Goal: Task Accomplishment & Management: Use online tool/utility

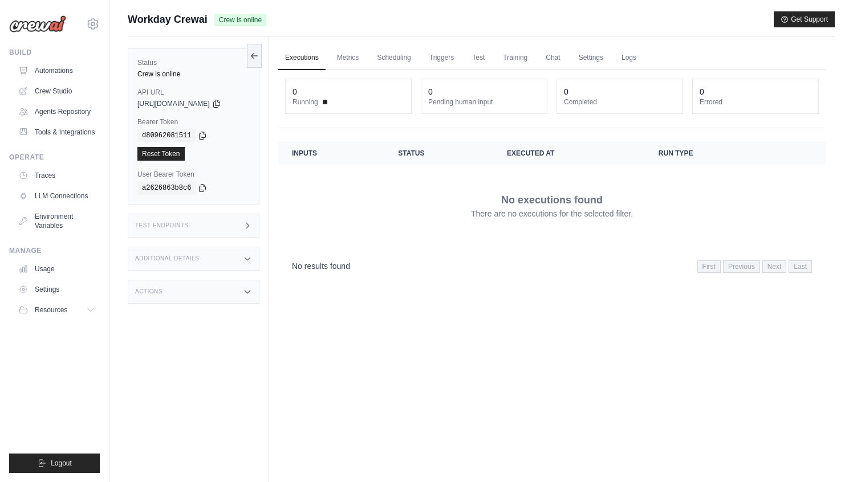
click at [83, 29] on div "mateus@crewai.com AMBEV - DTC CrewAI Demo Account AB InBev - GHQ CrewAI - perso…" at bounding box center [54, 18] width 91 height 36
click at [92, 23] on icon at bounding box center [93, 24] width 14 height 14
click at [114, 139] on span "CrewAI - personal" at bounding box center [141, 138] width 90 height 11
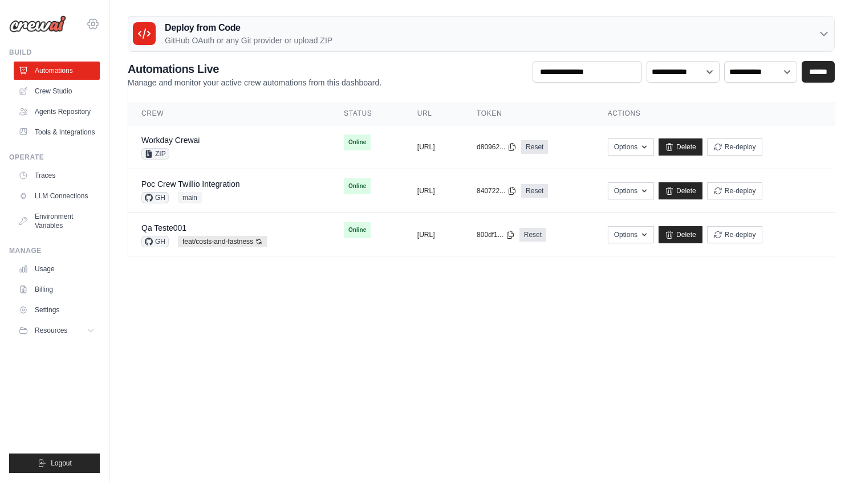
click at [92, 25] on icon at bounding box center [92, 23] width 3 height 3
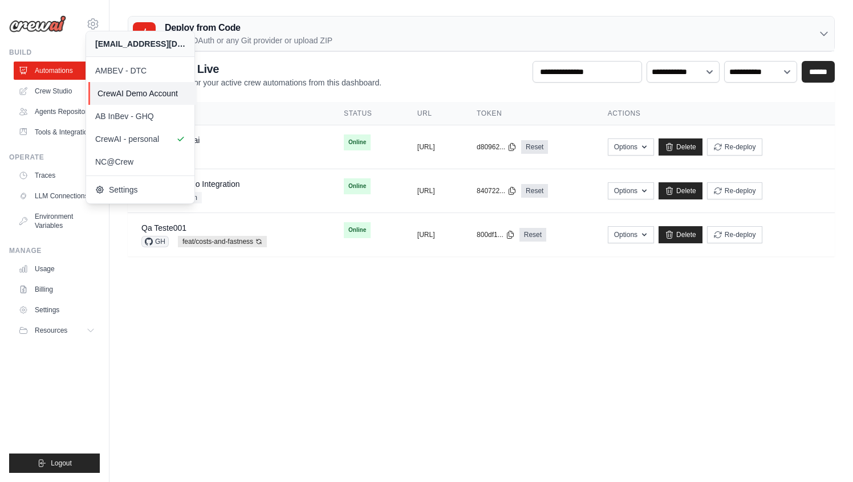
click at [128, 94] on span "CrewAI Demo Account" at bounding box center [143, 93] width 90 height 11
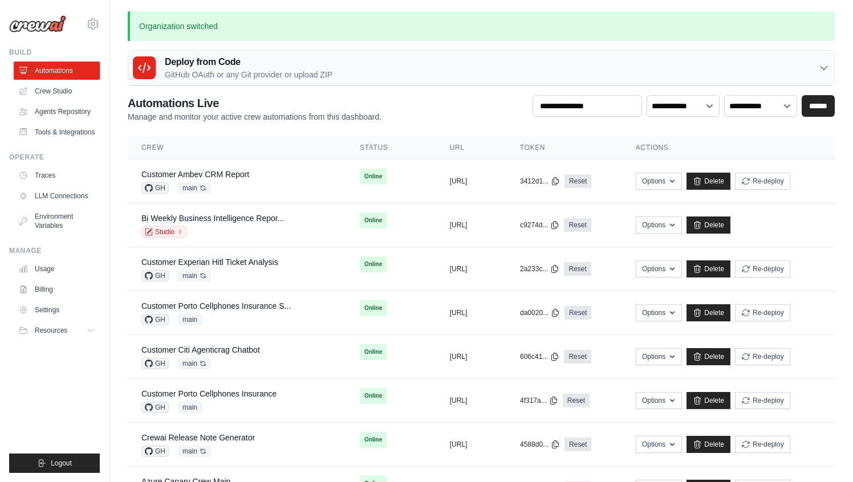
click at [427, 63] on div "Deploy from Code GitHub OAuth or any Git provider or upload ZIP" at bounding box center [481, 68] width 706 height 35
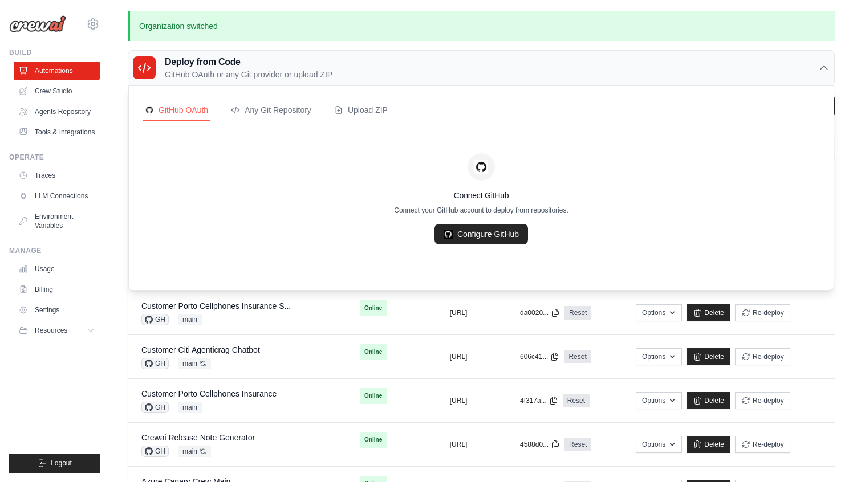
click at [483, 237] on link "Configure GitHub" at bounding box center [482, 234] width 94 height 21
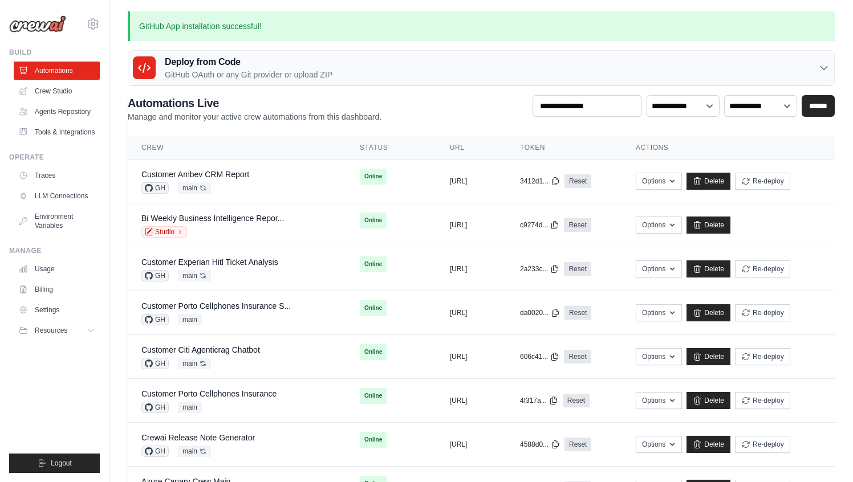
click at [185, 67] on h3 "Deploy from Code" at bounding box center [249, 62] width 168 height 14
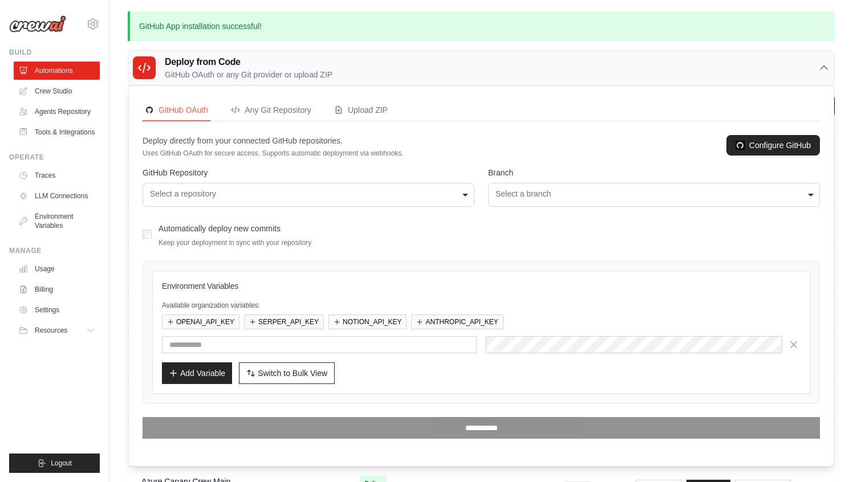
click at [249, 206] on div "**********" at bounding box center [309, 195] width 332 height 24
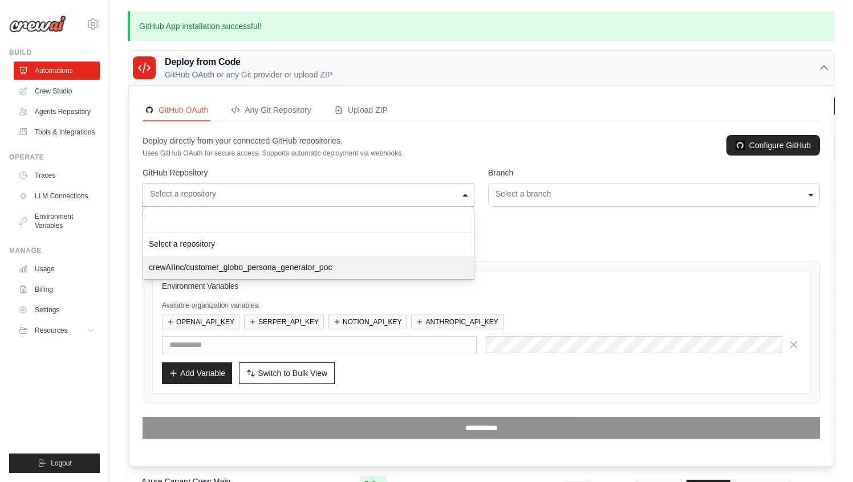
select select "**********"
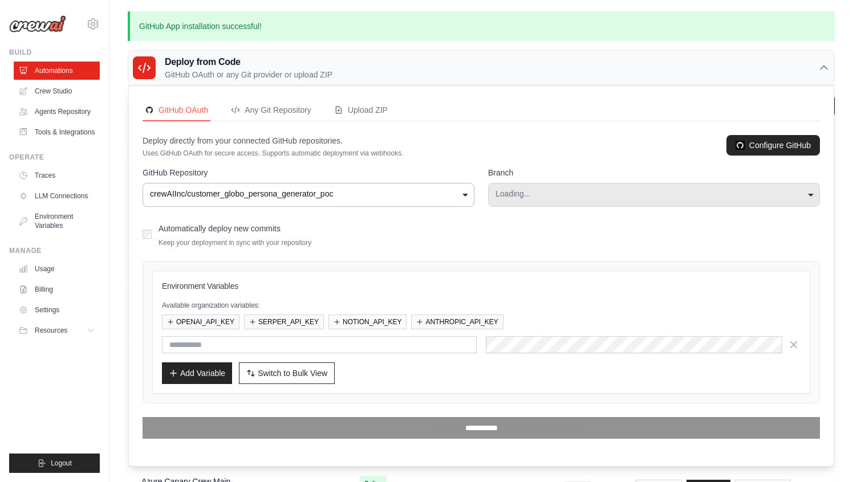
select select "****"
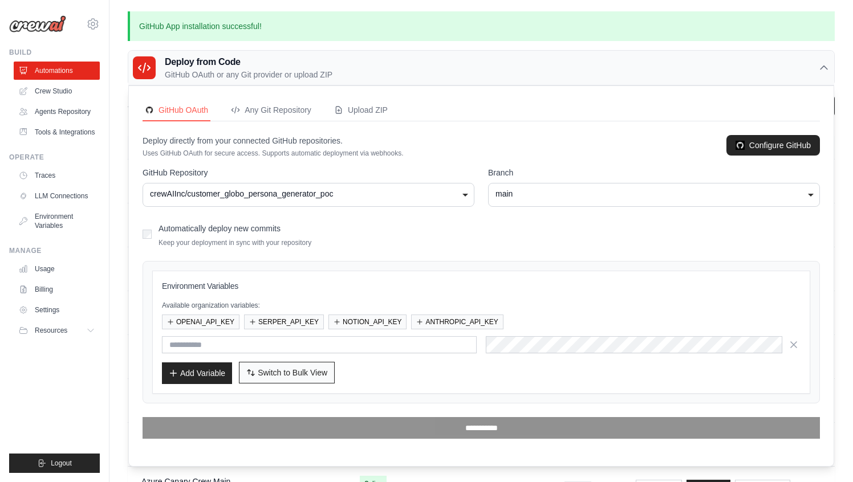
click at [307, 372] on span "Switch to Bulk View" at bounding box center [293, 372] width 70 height 11
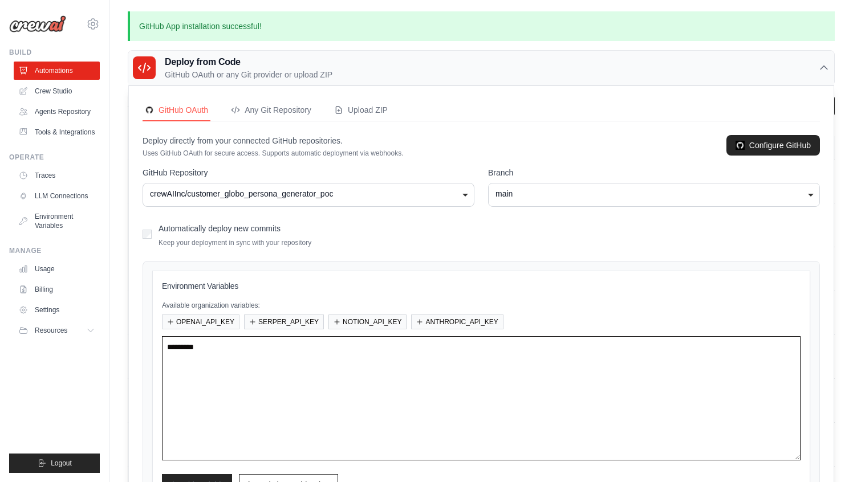
click at [302, 368] on textarea at bounding box center [481, 398] width 639 height 124
paste textarea "**********"
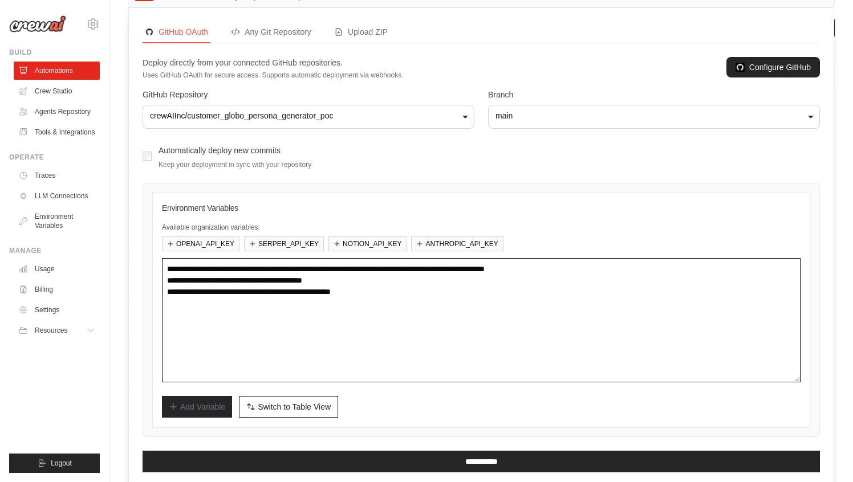
scroll to position [87, 0]
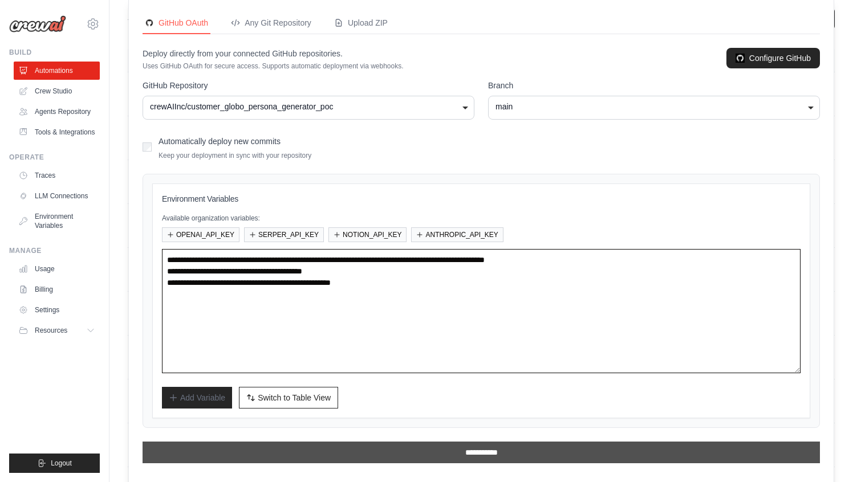
type textarea "**********"
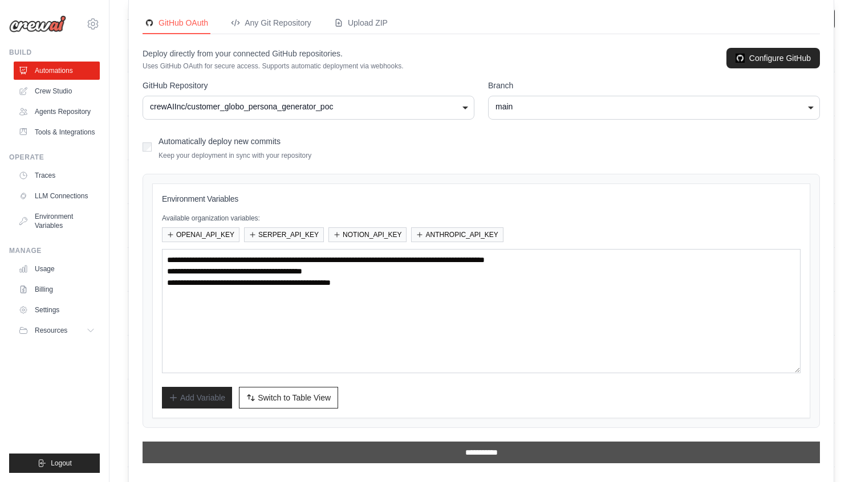
click at [450, 450] on input "**********" at bounding box center [481, 453] width 677 height 22
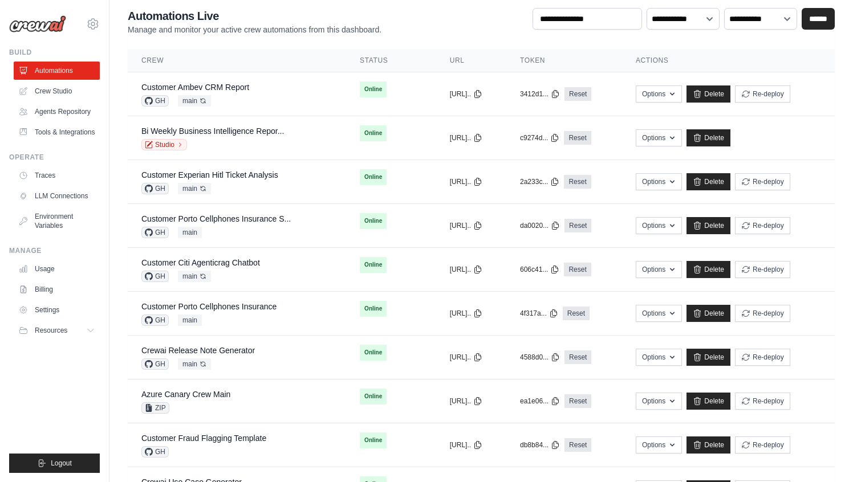
scroll to position [0, 0]
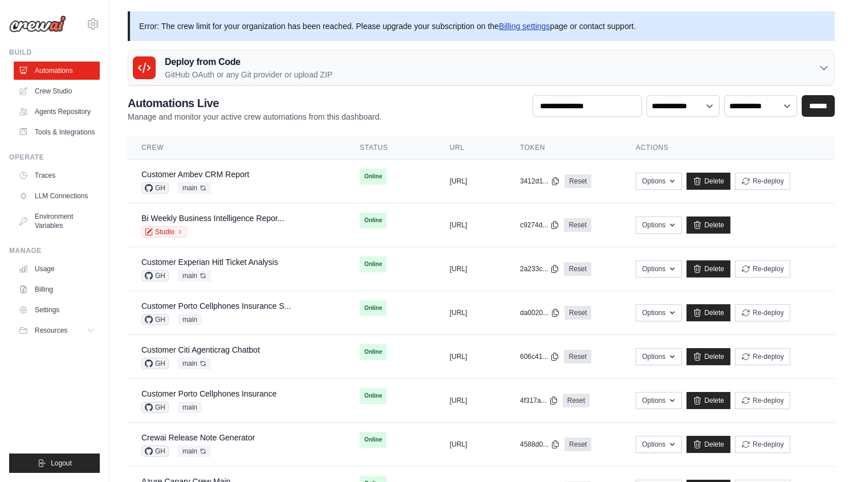
click at [532, 27] on link "Billing settings" at bounding box center [524, 26] width 51 height 9
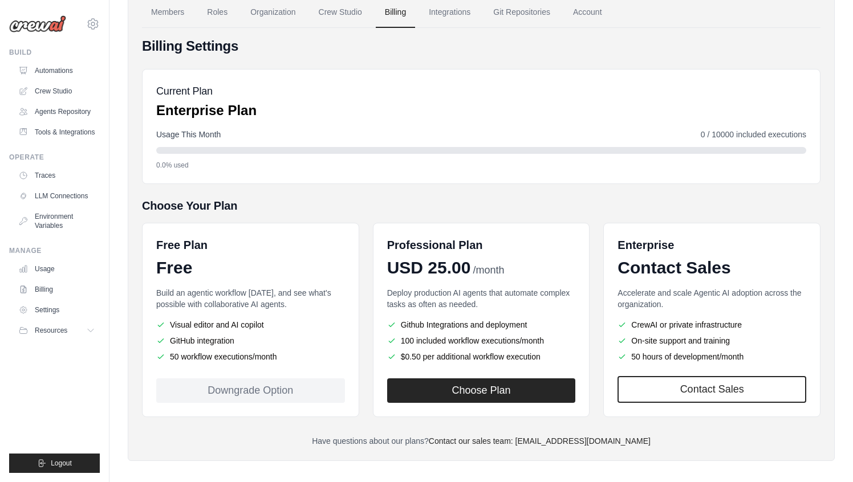
scroll to position [71, 0]
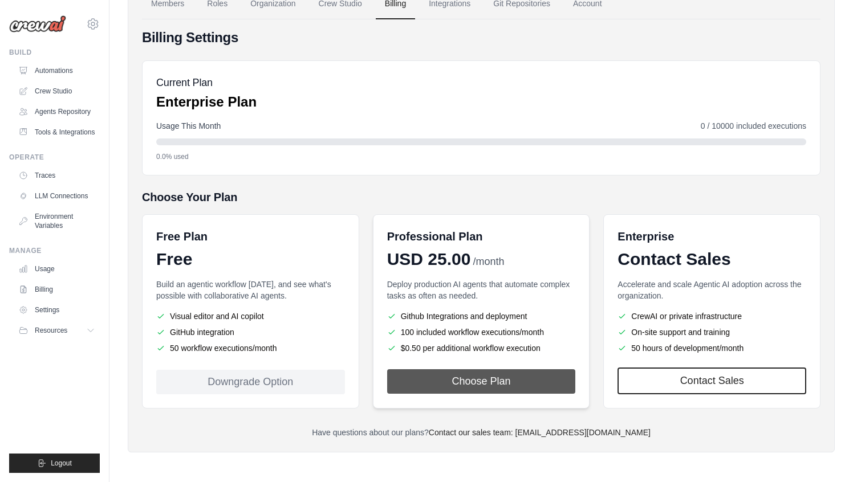
click at [522, 386] on button "Choose Plan" at bounding box center [481, 381] width 189 height 25
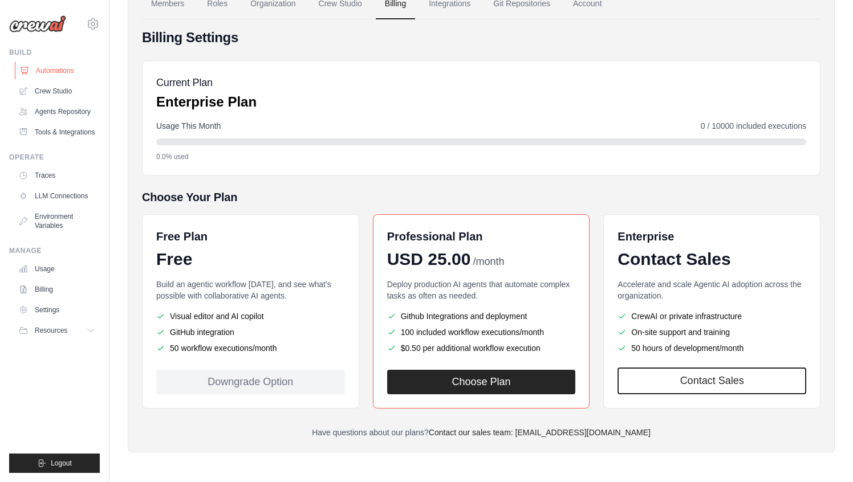
click at [59, 76] on link "Automations" at bounding box center [58, 71] width 86 height 18
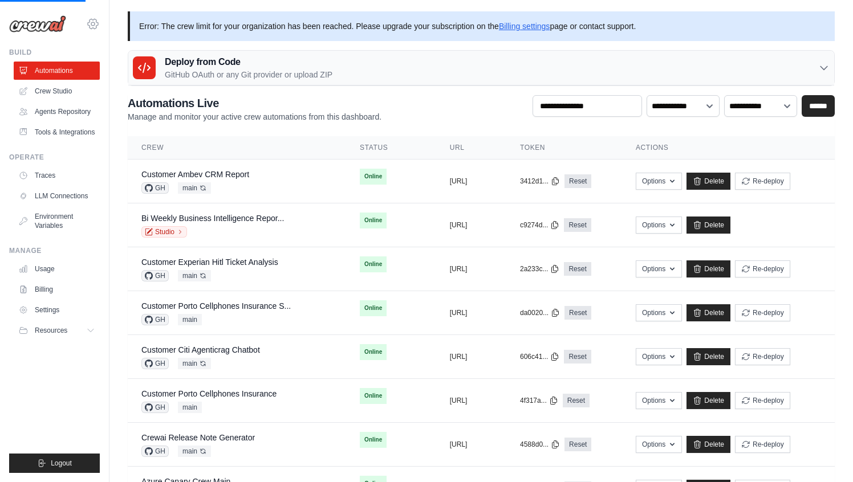
click at [88, 28] on icon at bounding box center [93, 24] width 14 height 14
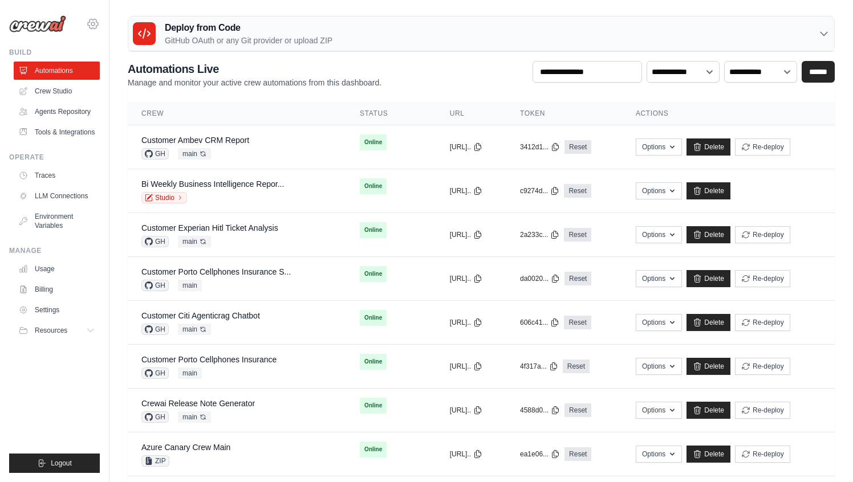
click at [88, 28] on icon at bounding box center [93, 24] width 14 height 14
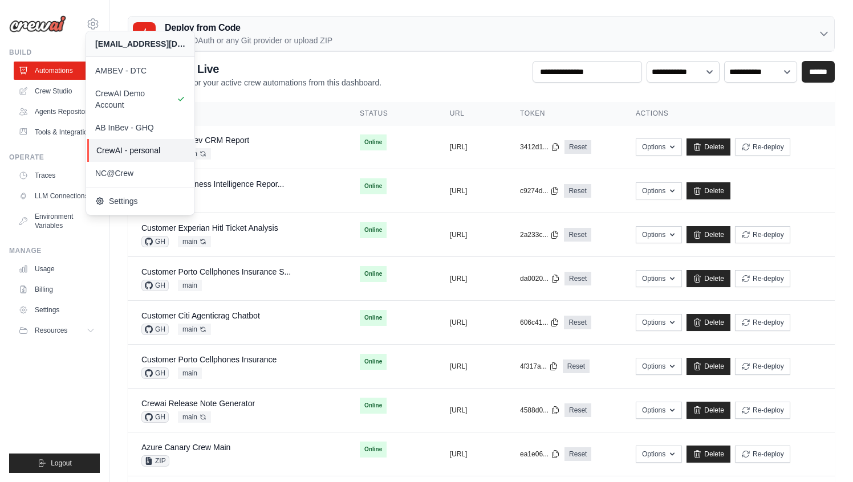
click at [128, 149] on span "CrewAI - personal" at bounding box center [141, 150] width 90 height 11
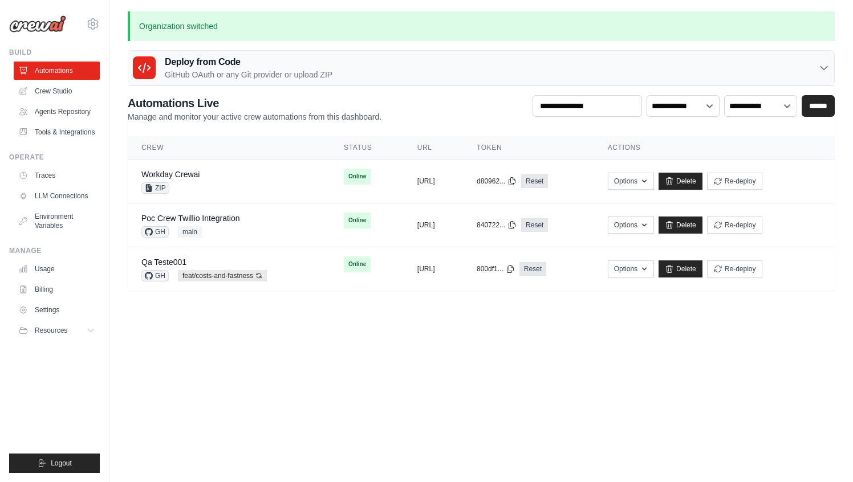
click at [202, 69] on p "GitHub OAuth or any Git provider or upload ZIP" at bounding box center [249, 74] width 168 height 11
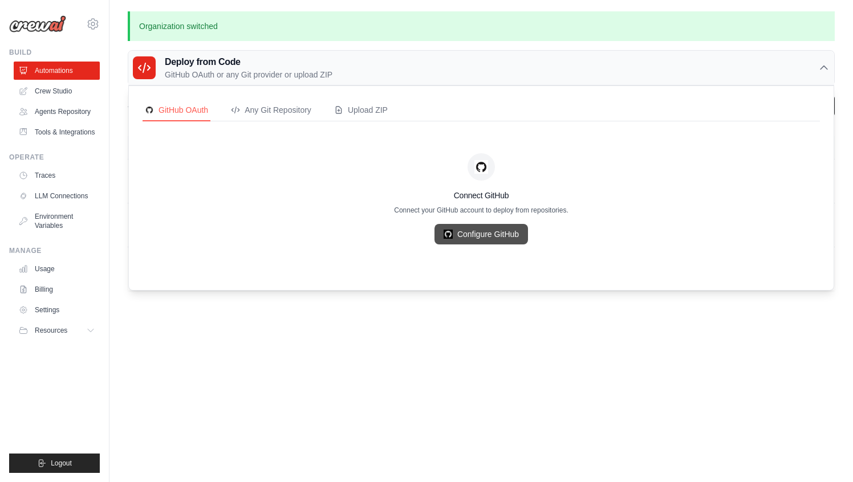
click at [462, 234] on link "Configure GitHub" at bounding box center [482, 234] width 94 height 21
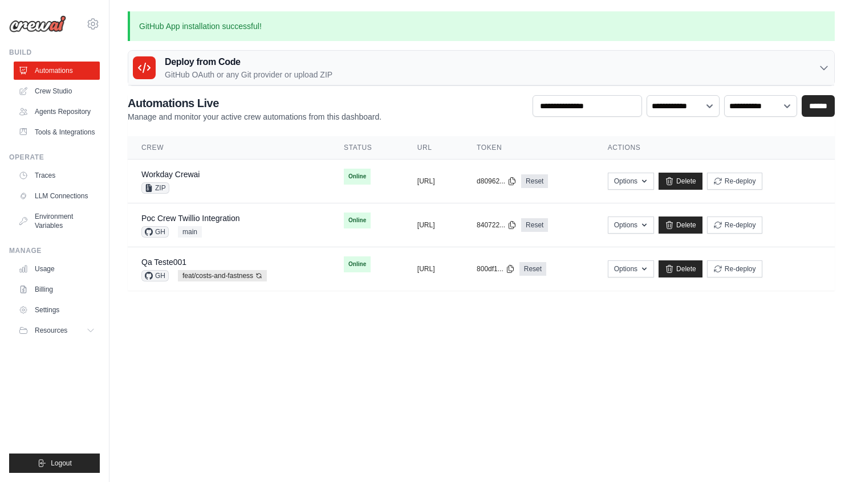
click at [299, 88] on div "GitHub App installation successful! Deploy from Code GitHub OAuth or any Git pr…" at bounding box center [481, 150] width 744 height 279
click at [305, 78] on p "GitHub OAuth or any Git provider or upload ZIP" at bounding box center [249, 74] width 168 height 11
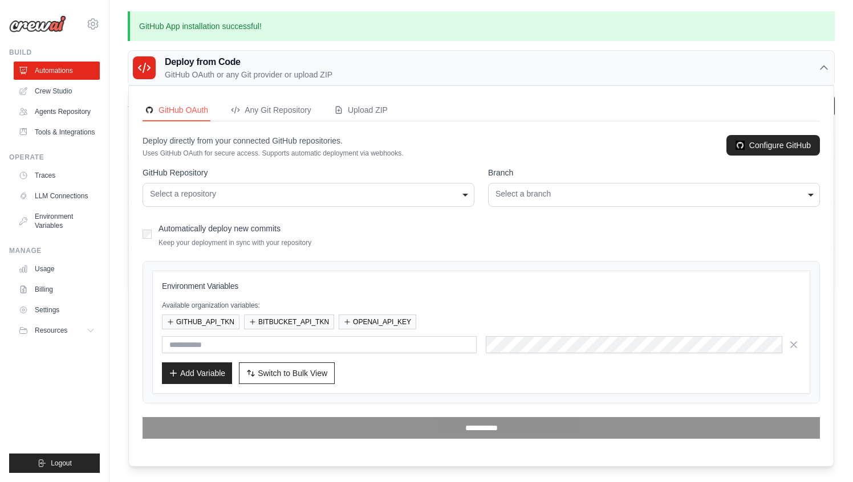
click at [205, 196] on div "Select a repository" at bounding box center [308, 194] width 317 height 12
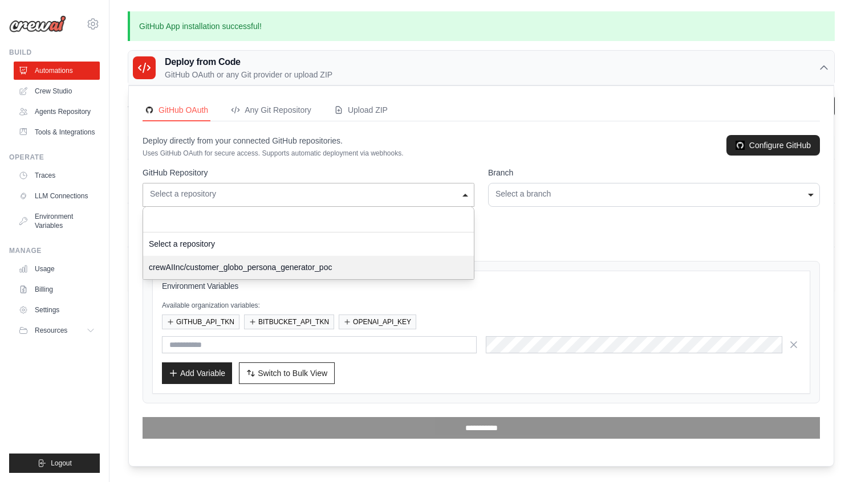
select select "**********"
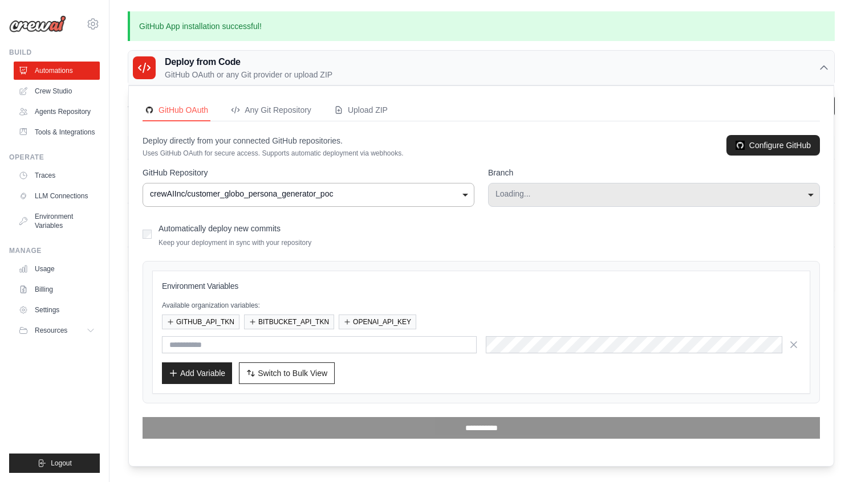
select select "****"
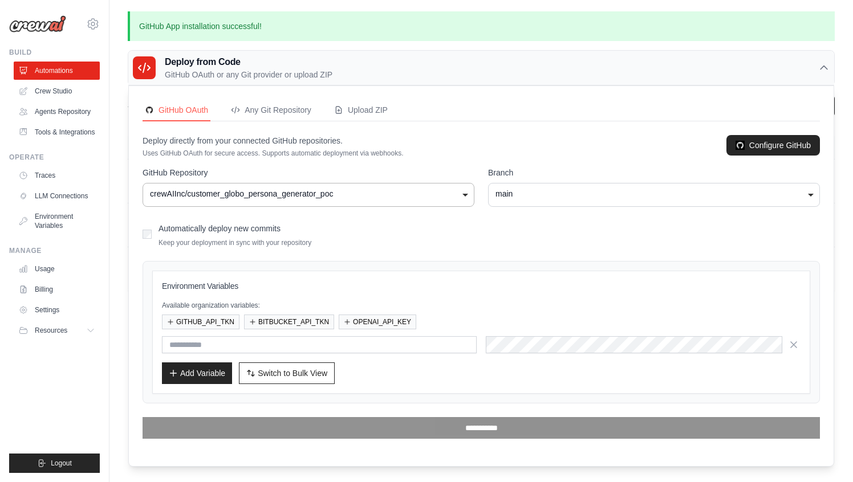
click at [152, 230] on div "Automatically deploy new commits Keep your deployment in sync with your reposit…" at bounding box center [481, 234] width 677 height 27
click at [268, 373] on span "Switch to Bulk View" at bounding box center [293, 372] width 70 height 11
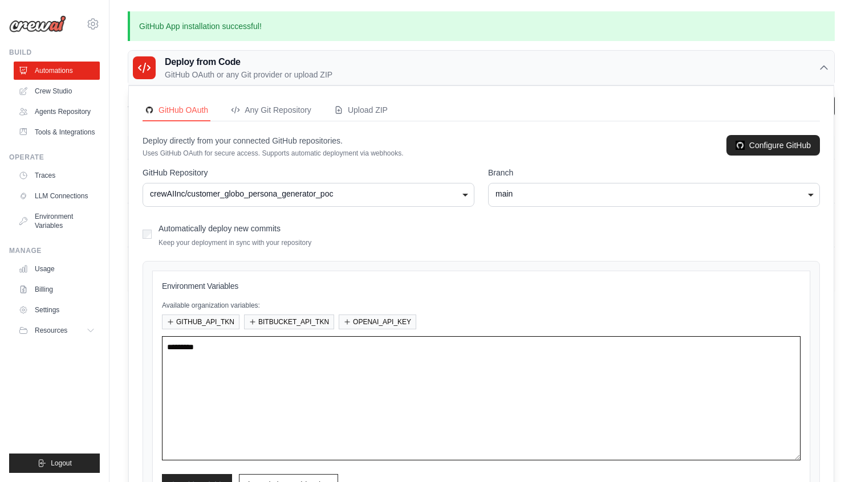
click at [273, 351] on textarea at bounding box center [481, 398] width 639 height 124
paste textarea "**********"
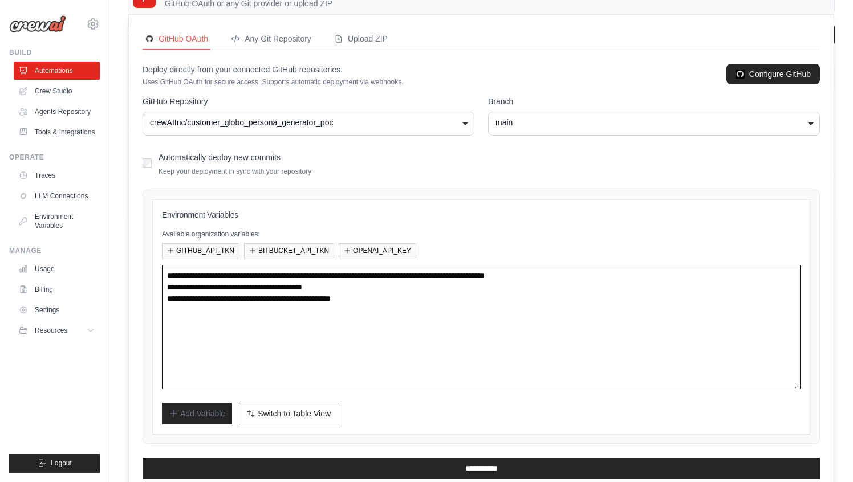
scroll to position [96, 0]
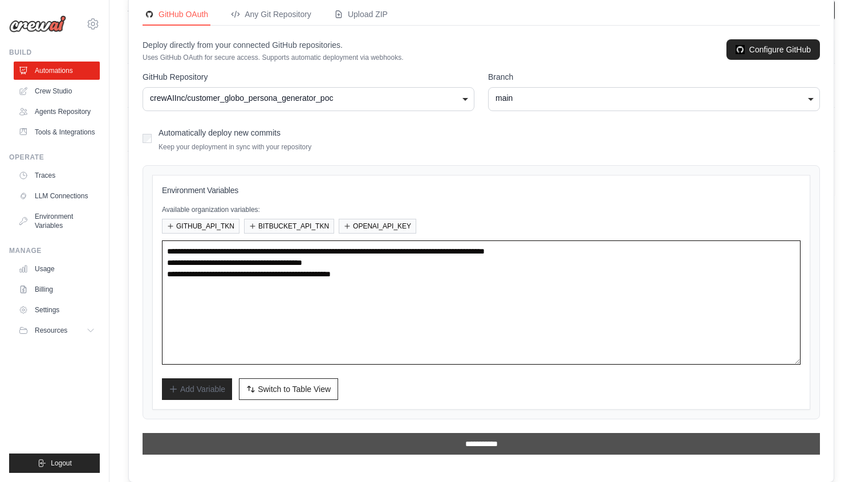
type textarea "**********"
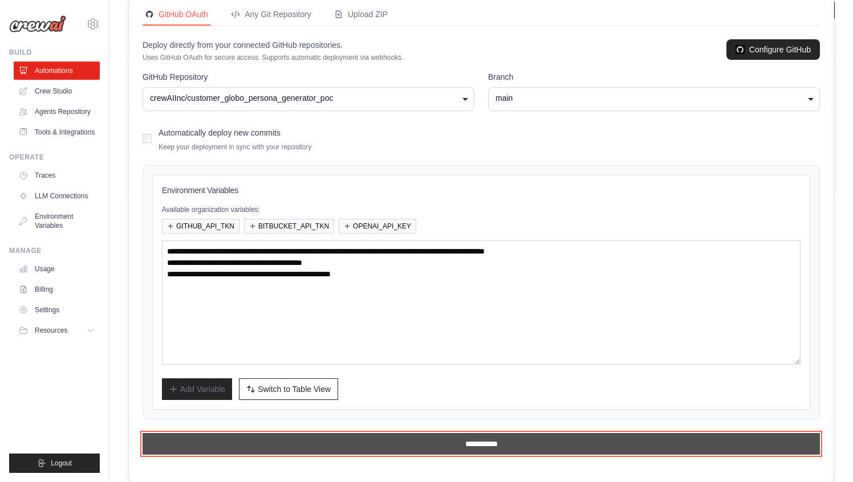
click at [404, 449] on input "**********" at bounding box center [481, 444] width 677 height 22
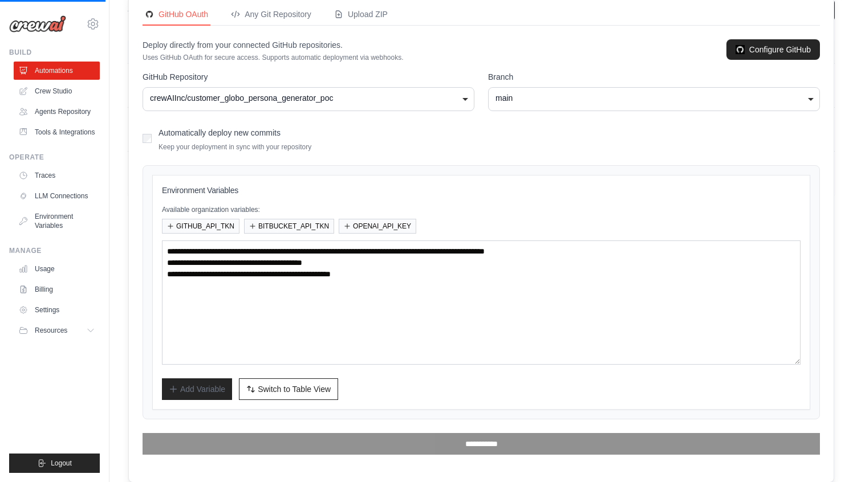
scroll to position [0, 0]
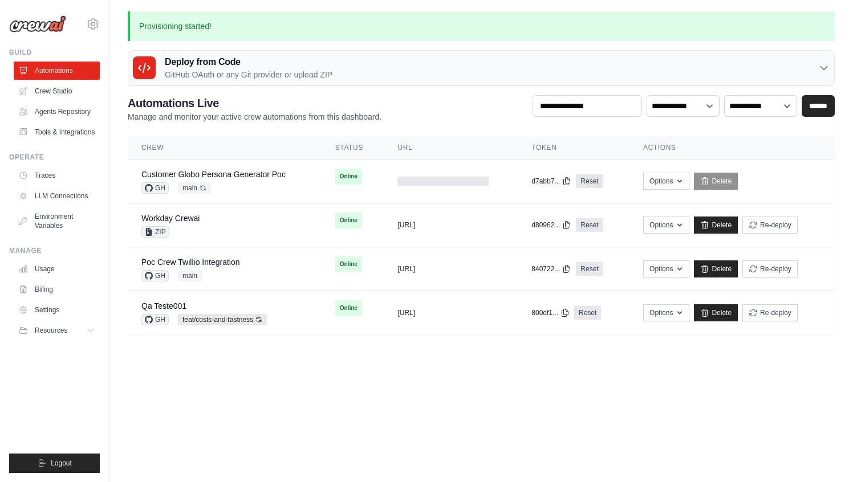
click at [490, 366] on body "mateus@crewai.com AMBEV - DTC CrewAI Demo Account AB InBev - GHQ" at bounding box center [426, 241] width 853 height 482
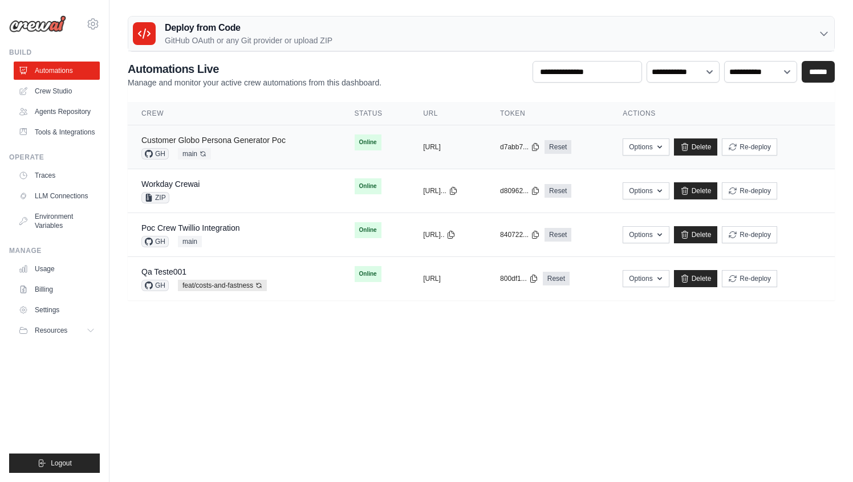
click at [217, 142] on link "Customer Globo Persona Generator Poc" at bounding box center [213, 140] width 144 height 9
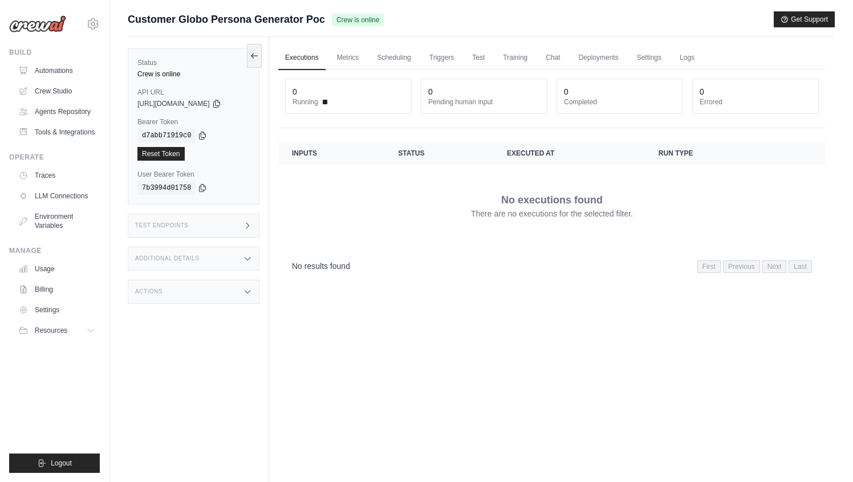
click at [236, 221] on div "Test Endpoints" at bounding box center [194, 226] width 132 height 24
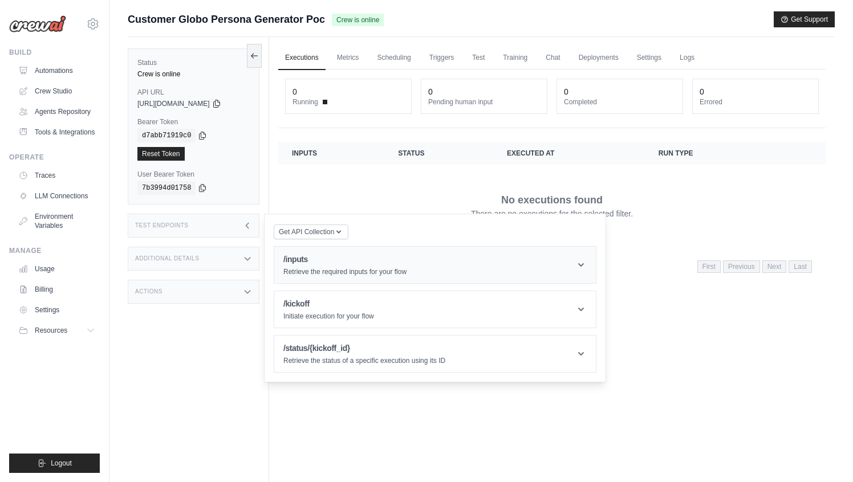
click at [331, 263] on h1 "/inputs" at bounding box center [344, 259] width 123 height 11
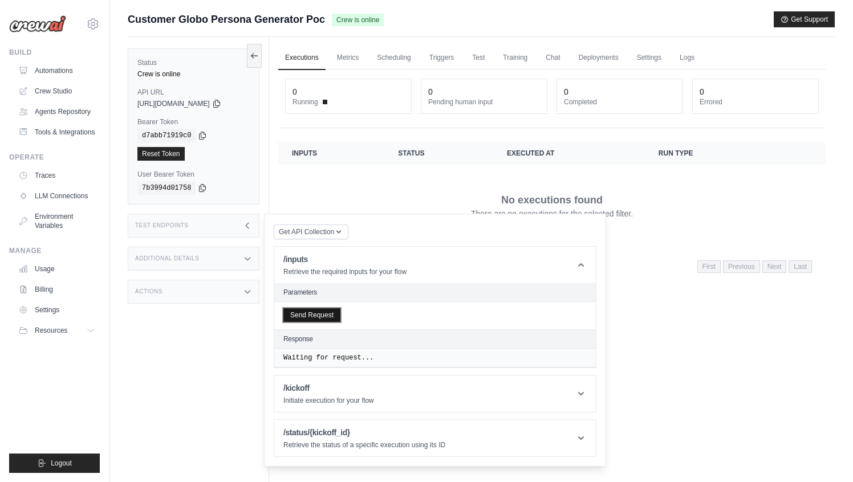
click at [326, 316] on button "Send Request" at bounding box center [311, 315] width 57 height 14
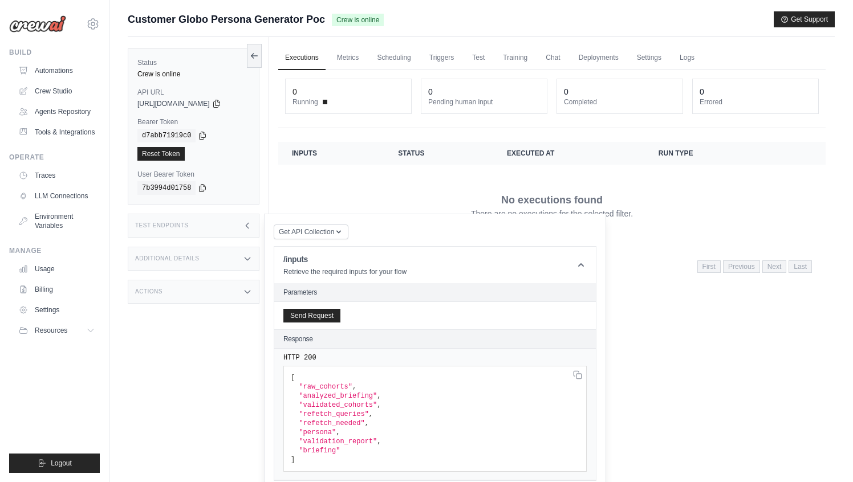
scroll to position [54, 0]
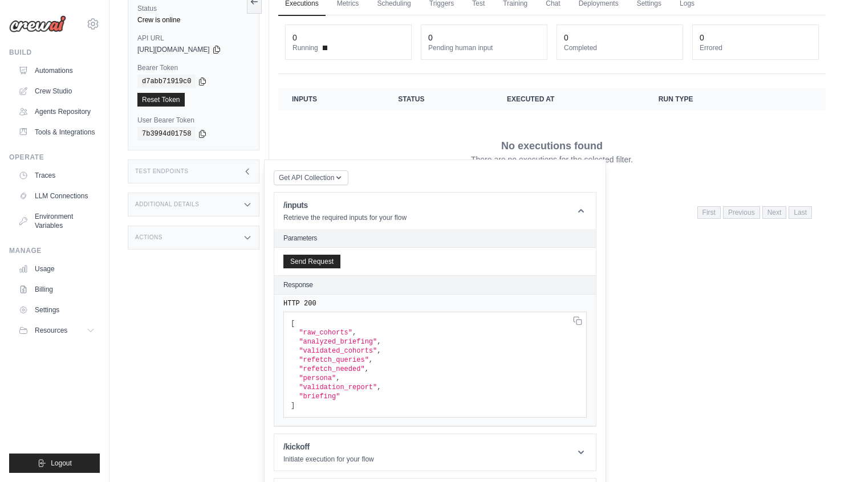
click at [327, 341] on span ""analyzed_briefing"" at bounding box center [338, 342] width 78 height 8
click at [318, 401] on pre "[ "raw_cohorts" , "analyzed_briefing" , "validated_cohorts" , "refetch_queries"…" at bounding box center [434, 365] width 303 height 106
click at [321, 396] on span ""briefing"" at bounding box center [319, 397] width 41 height 8
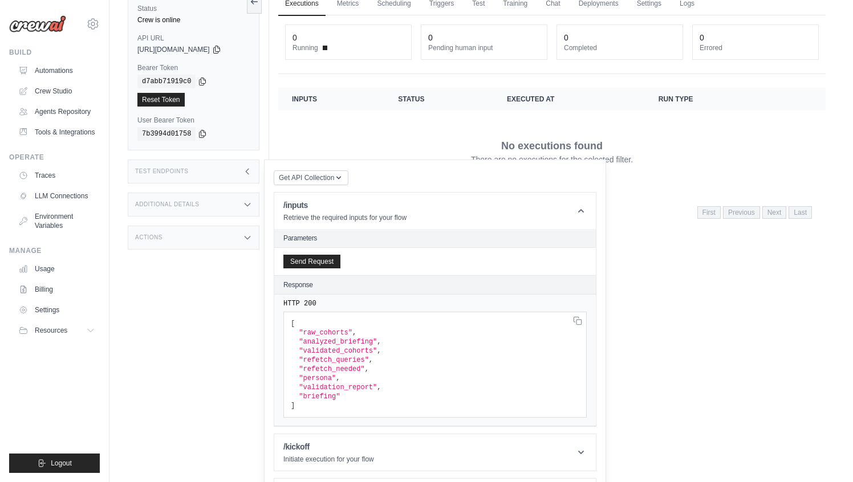
click at [321, 396] on span ""briefing"" at bounding box center [319, 397] width 41 height 8
copy span "briefing"
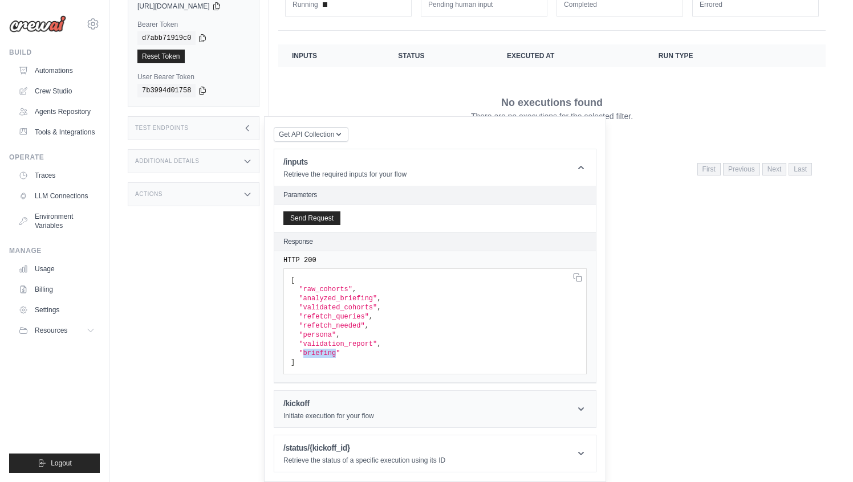
click at [331, 417] on p "Initiate execution for your flow" at bounding box center [328, 416] width 91 height 9
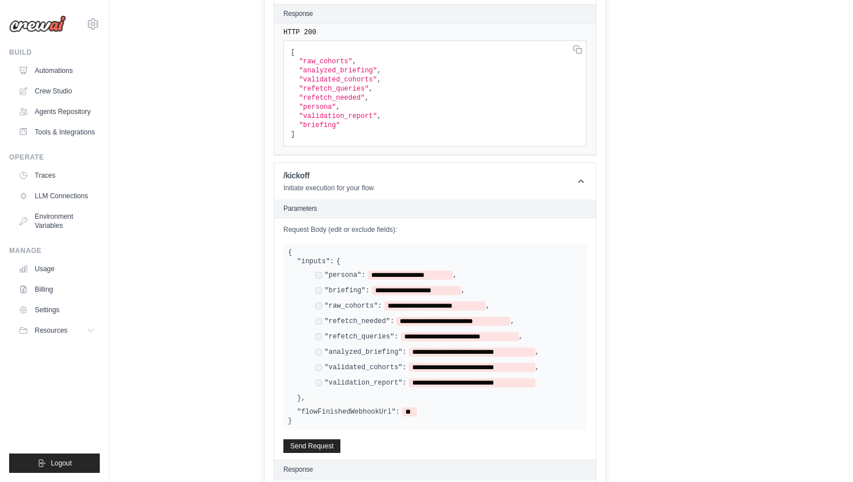
scroll to position [331, 0]
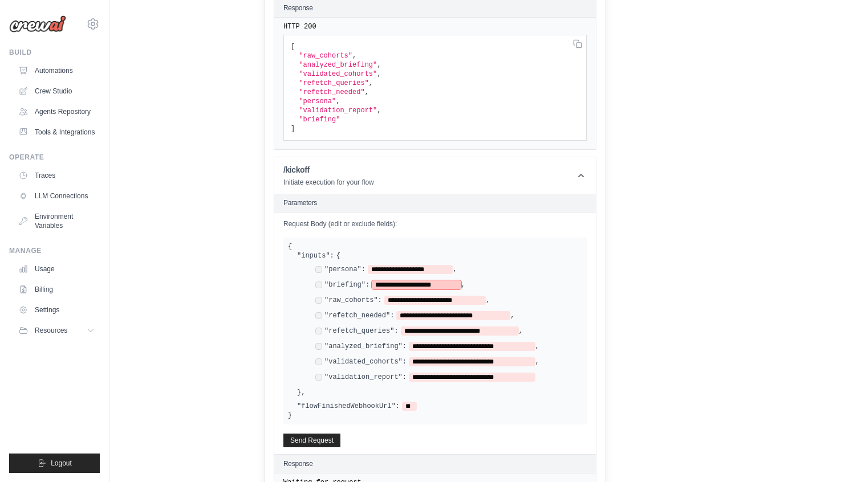
click at [395, 286] on span "**********" at bounding box center [416, 285] width 89 height 9
click at [383, 286] on span "**********" at bounding box center [416, 285] width 89 height 9
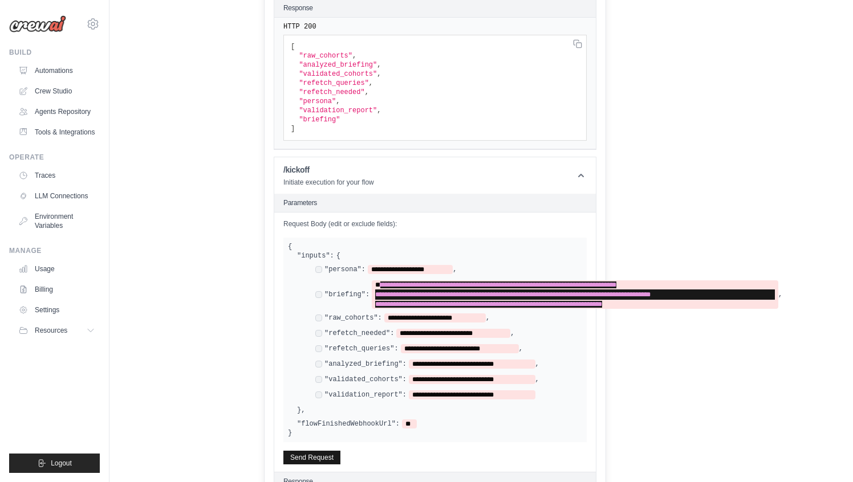
click at [326, 452] on button "Send Request" at bounding box center [311, 458] width 57 height 14
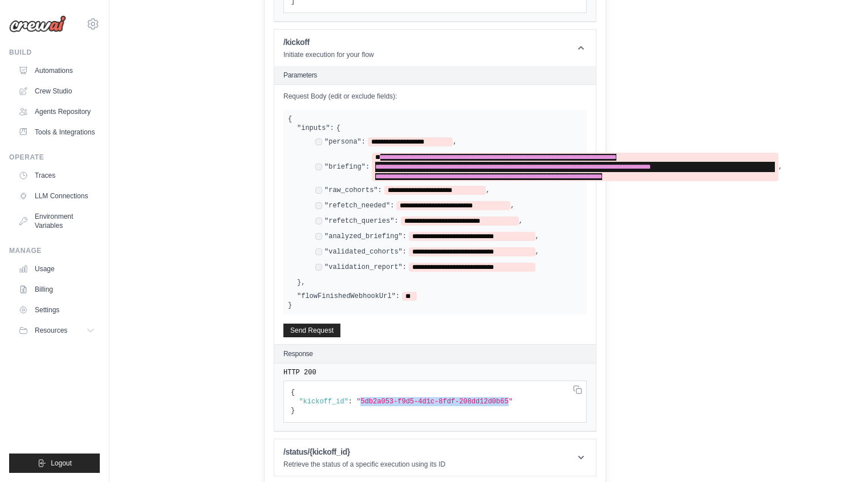
copy span "5db2a053-f9d5-4d1c-8fdf-208dd12d0b65"
drag, startPoint x: 362, startPoint y: 398, endPoint x: 509, endPoint y: 398, distance: 147.1
click at [509, 398] on span ""5db2a053-f9d5-4d1c-8fdf-208dd12d0b65"" at bounding box center [434, 402] width 156 height 8
click at [370, 442] on header "/status/{kickoff_id} Retrieve the status of a specific execution using its ID" at bounding box center [435, 458] width 322 height 36
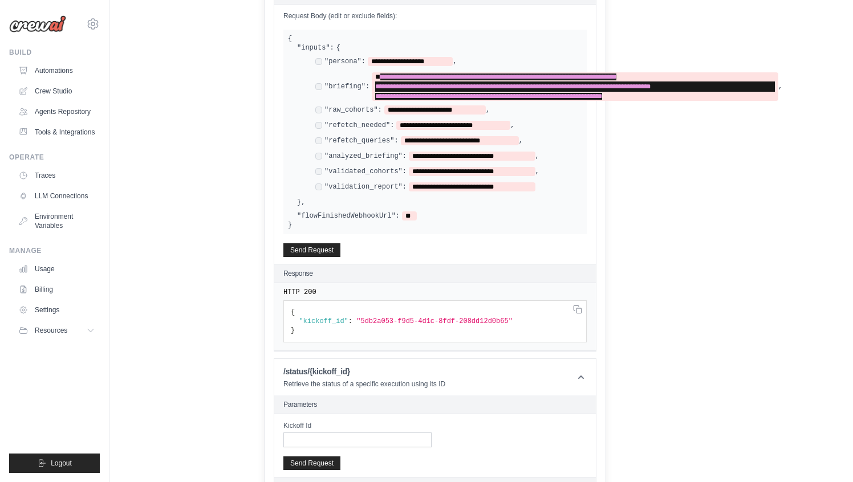
scroll to position [579, 0]
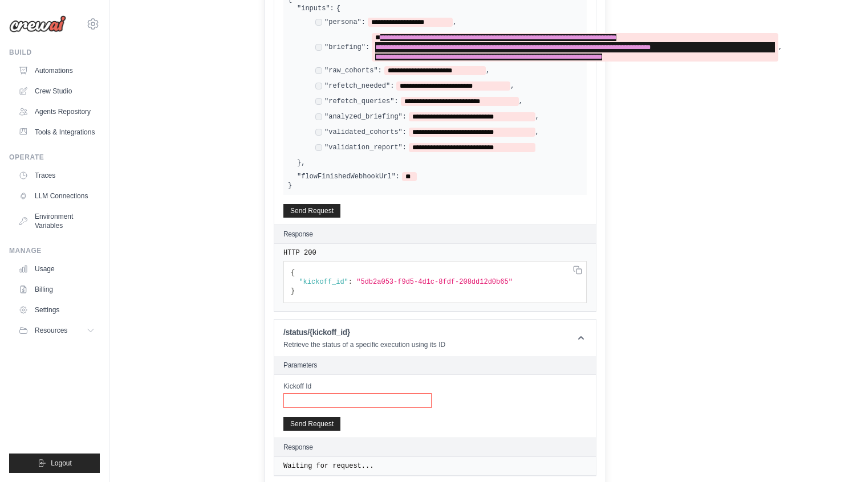
click at [359, 393] on input "Kickoff Id" at bounding box center [357, 400] width 148 height 15
paste input "**********"
type input "**********"
click at [315, 423] on button "Send Request" at bounding box center [311, 424] width 57 height 14
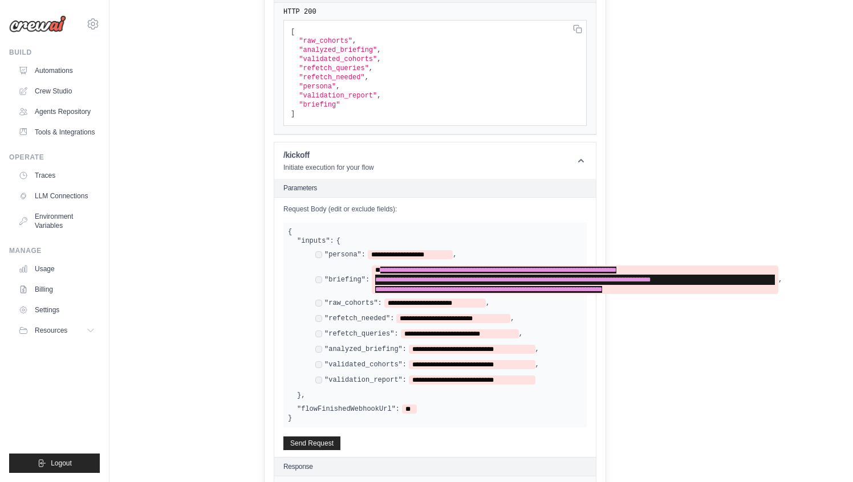
scroll to position [0, 0]
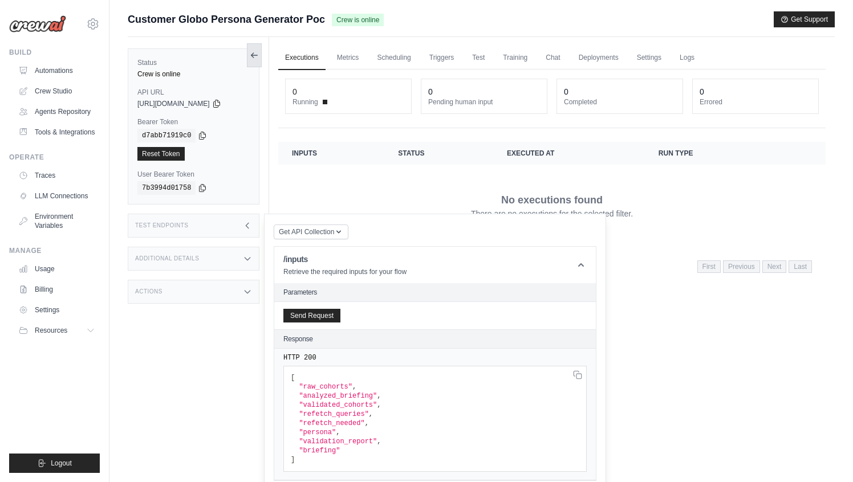
click at [257, 51] on icon at bounding box center [254, 55] width 9 height 9
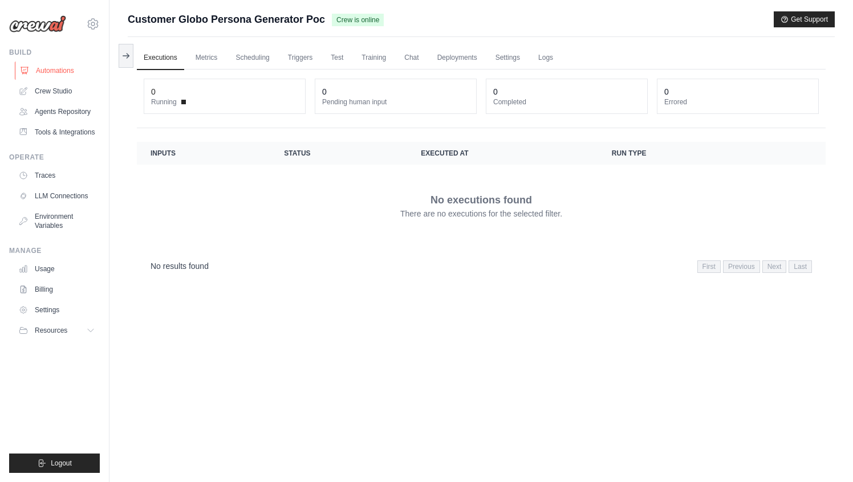
click at [52, 66] on link "Automations" at bounding box center [58, 71] width 86 height 18
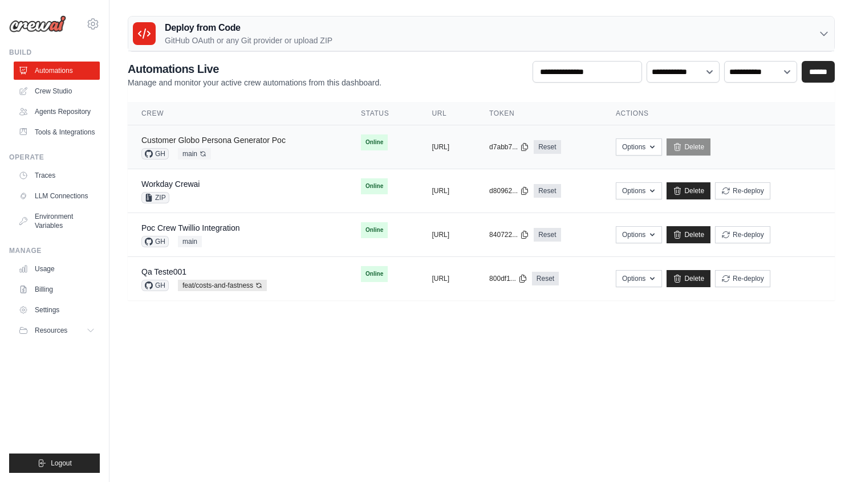
click at [241, 137] on link "Customer Globo Persona Generator Poc" at bounding box center [213, 140] width 144 height 9
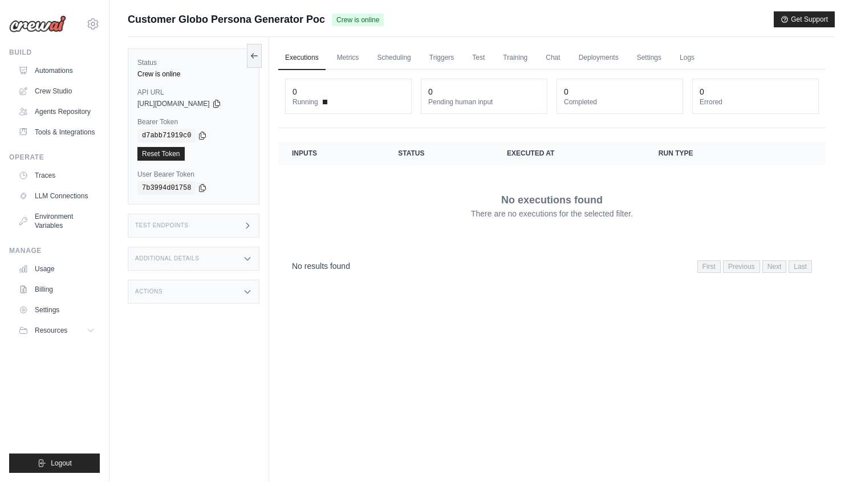
click at [189, 224] on div "Test Endpoints" at bounding box center [194, 226] width 132 height 24
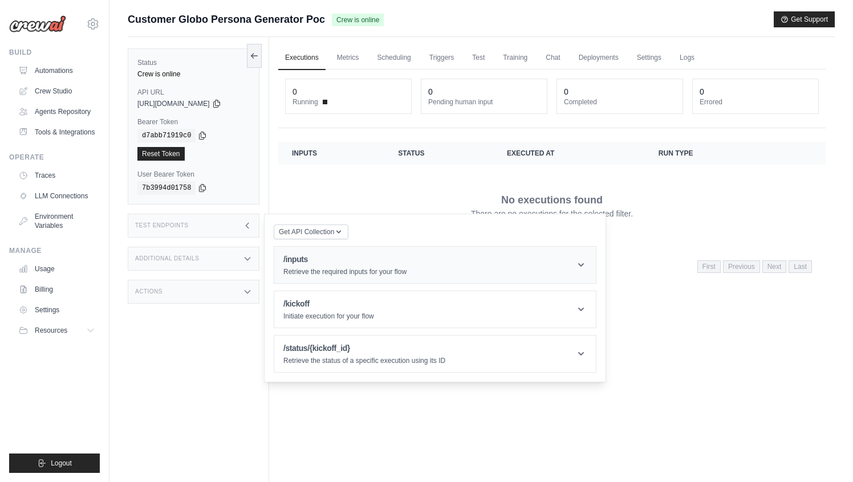
click at [323, 265] on div "/inputs Retrieve the required inputs for your flow" at bounding box center [344, 265] width 123 height 23
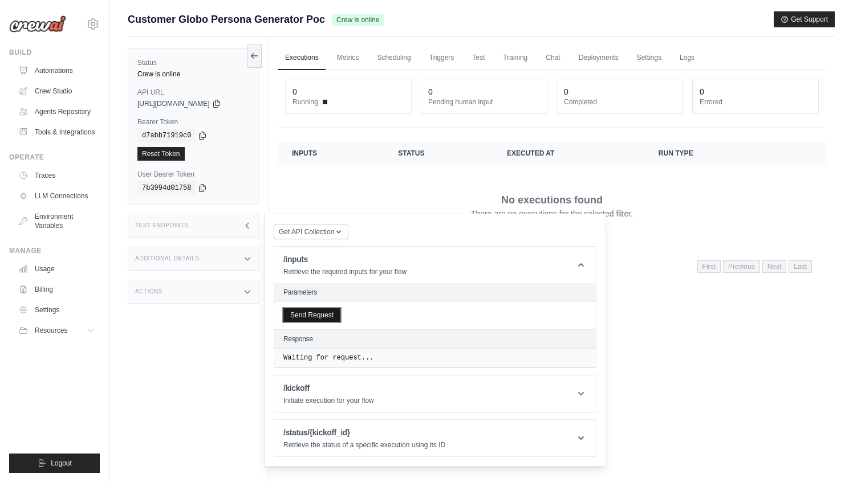
click at [327, 314] on button "Send Request" at bounding box center [311, 315] width 57 height 14
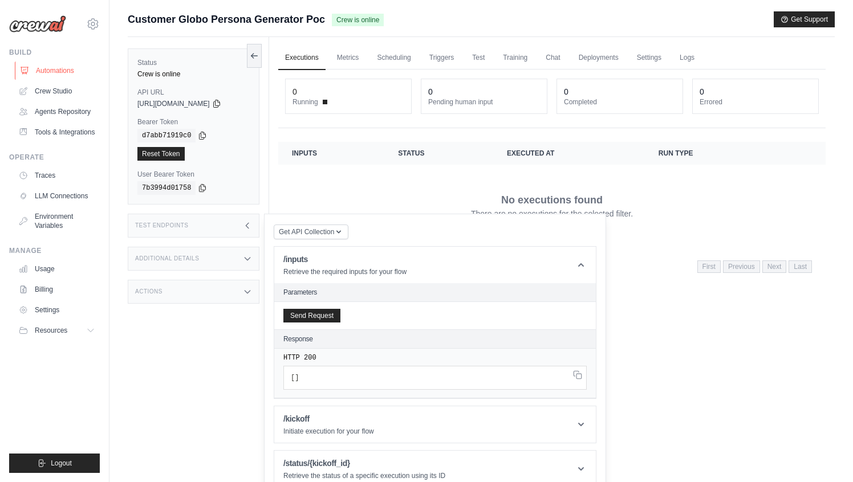
click at [51, 71] on link "Automations" at bounding box center [58, 71] width 86 height 18
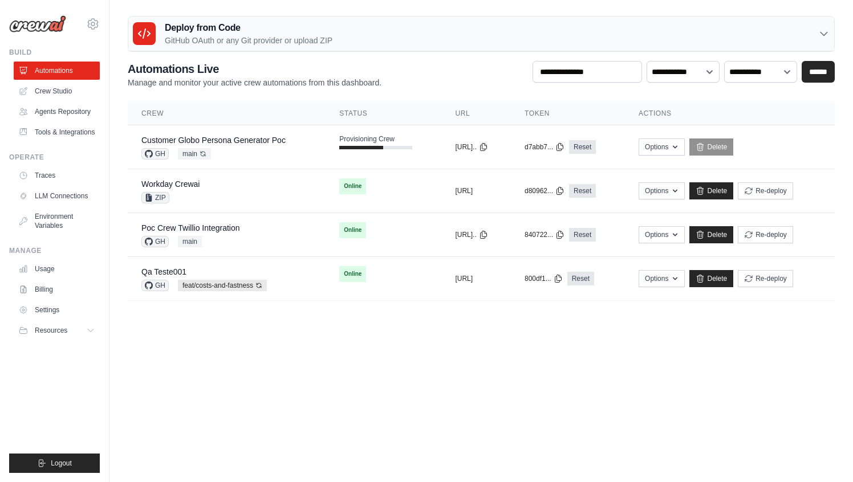
click at [368, 432] on body "[EMAIL_ADDRESS][DOMAIN_NAME] AMBEV - DTC CrewAI Demo Account AB InBev - GHQ" at bounding box center [426, 241] width 853 height 482
click at [262, 153] on div "GH main Auto-deploy enabled" at bounding box center [213, 153] width 144 height 11
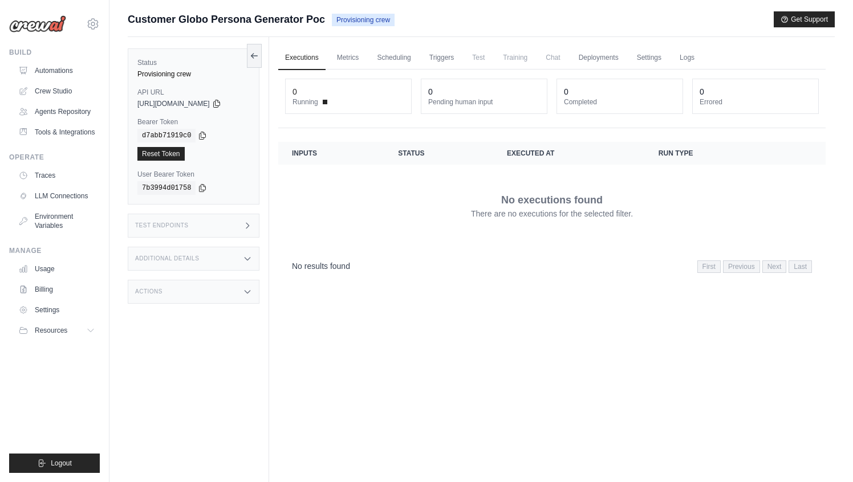
click at [240, 224] on div "Test Endpoints" at bounding box center [194, 226] width 132 height 24
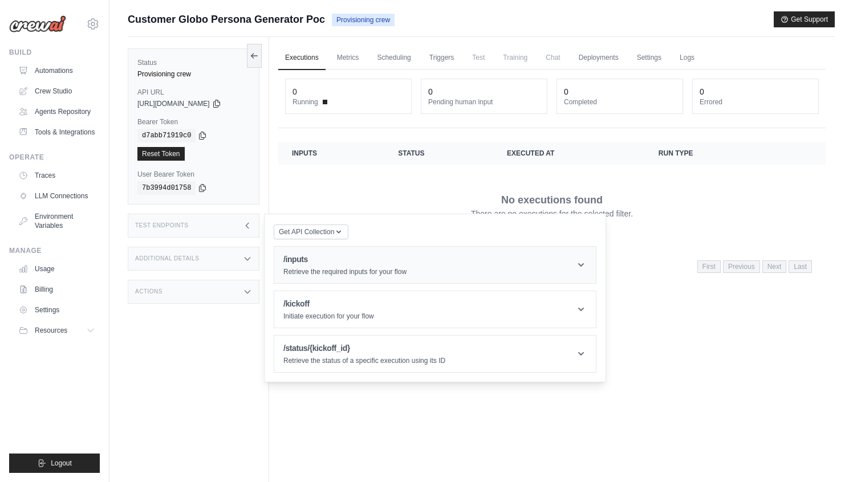
click at [319, 267] on div "/inputs Retrieve the required inputs for your flow" at bounding box center [344, 265] width 123 height 23
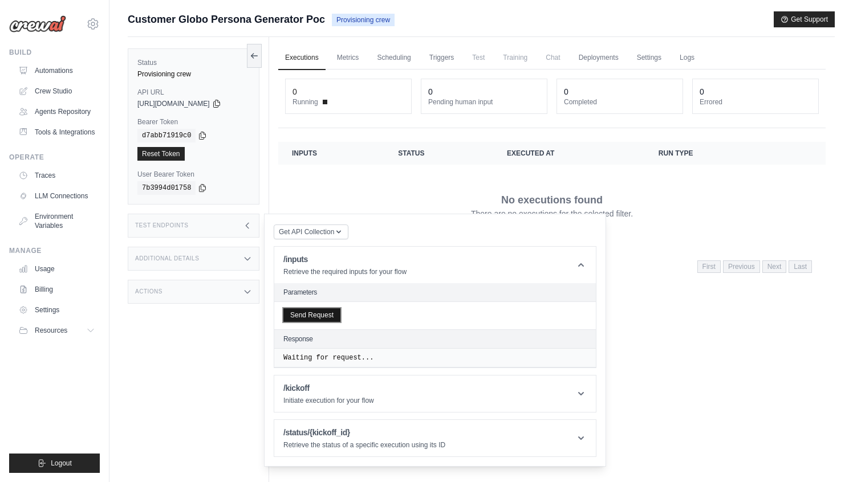
click at [326, 318] on button "Send Request" at bounding box center [311, 315] width 57 height 14
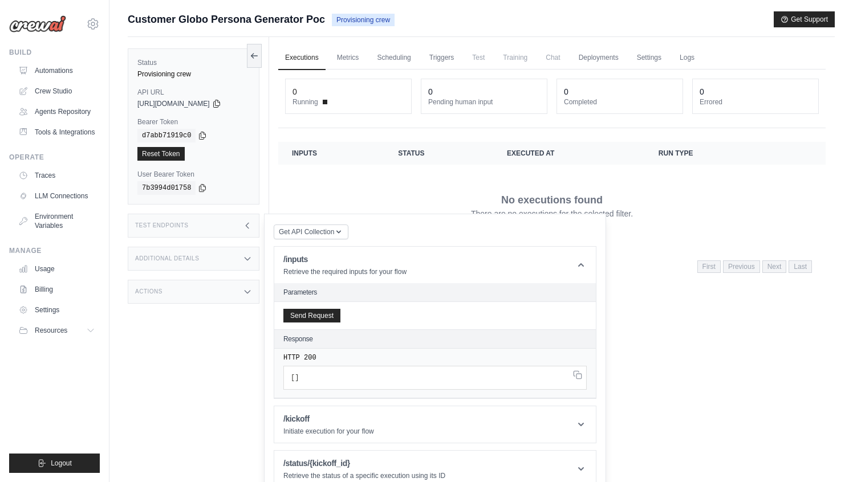
click at [242, 233] on div "Test Endpoints" at bounding box center [194, 226] width 132 height 24
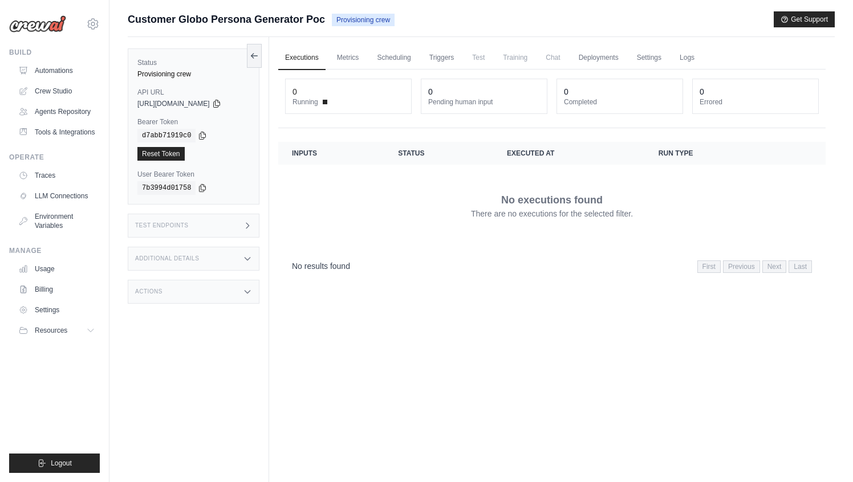
click at [417, 245] on td "No executions found There are no executions for the selected filter." at bounding box center [551, 206] width 547 height 82
click at [70, 76] on link "Automations" at bounding box center [58, 71] width 86 height 18
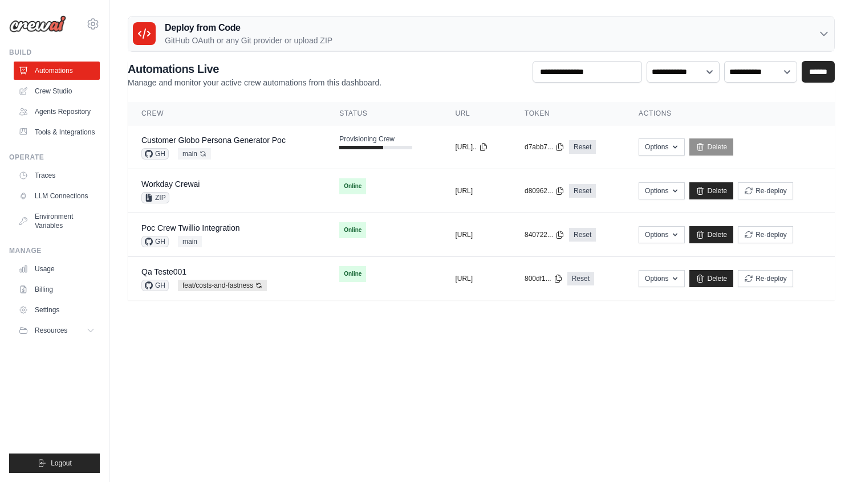
click at [311, 381] on body "[EMAIL_ADDRESS][DOMAIN_NAME] AMBEV - DTC CrewAI Demo Account AB InBev - GHQ" at bounding box center [426, 241] width 853 height 482
click at [409, 406] on body "[EMAIL_ADDRESS][DOMAIN_NAME] AMBEV - DTC CrewAI Demo Account AB InBev - GHQ" at bounding box center [426, 241] width 853 height 482
click at [361, 427] on body "[EMAIL_ADDRESS][DOMAIN_NAME] AMBEV - DTC CrewAI Demo Account AB InBev - GHQ" at bounding box center [426, 241] width 853 height 482
